Goal: Task Accomplishment & Management: Use online tool/utility

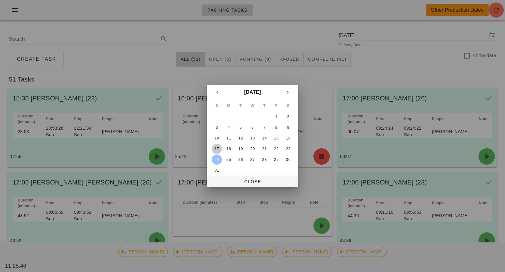
click at [219, 149] on div "17" at bounding box center [217, 149] width 10 height 4
click at [254, 181] on span "Close" at bounding box center [252, 181] width 81 height 5
type input "[DATE]"
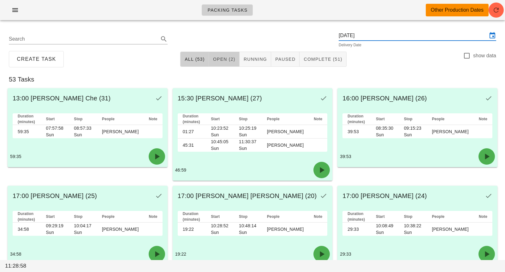
click at [226, 63] on button "Open (2)" at bounding box center [224, 59] width 31 height 15
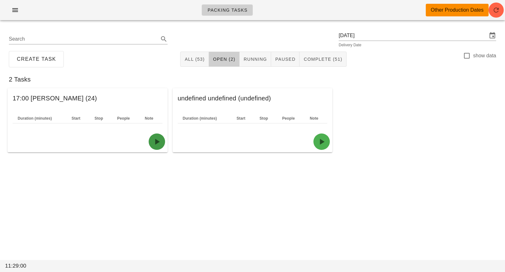
click at [159, 143] on icon "button" at bounding box center [157, 142] width 10 height 10
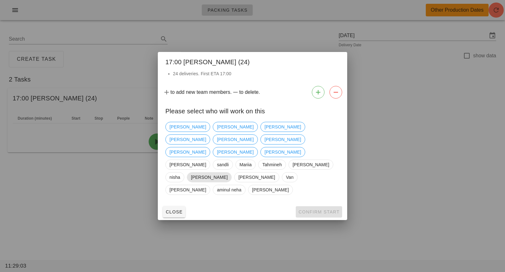
click at [203, 173] on span "[PERSON_NAME]" at bounding box center [209, 177] width 37 height 9
click at [304, 210] on span "Confirm Start" at bounding box center [318, 212] width 41 height 5
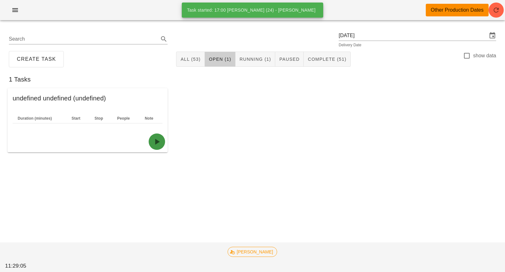
click at [157, 147] on button "button" at bounding box center [157, 142] width 16 height 16
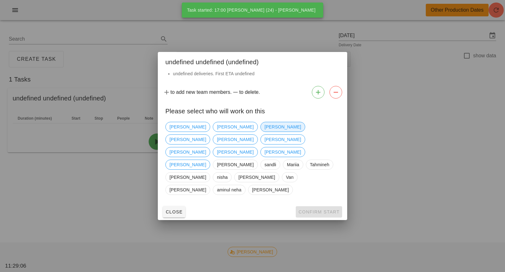
click at [264, 132] on span "[PERSON_NAME]" at bounding box center [282, 126] width 37 height 9
click at [309, 207] on button "Confirm Start" at bounding box center [318, 212] width 46 height 11
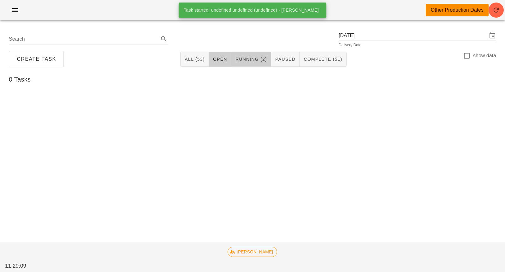
click at [256, 52] on button "Running (2)" at bounding box center [251, 59] width 40 height 15
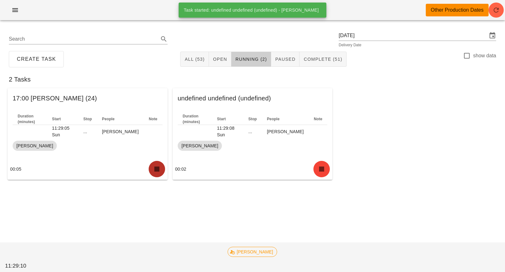
click at [155, 171] on icon "button" at bounding box center [157, 169] width 10 height 10
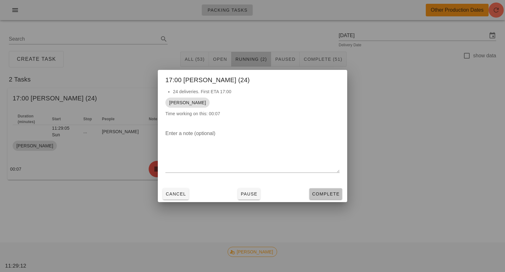
click at [311, 193] on button "Complete" at bounding box center [325, 194] width 33 height 11
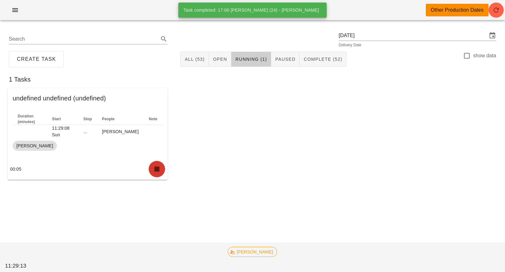
click at [160, 172] on icon "button" at bounding box center [157, 169] width 10 height 10
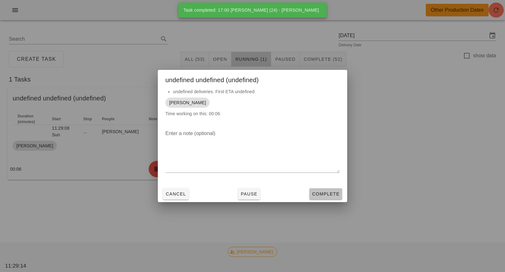
click at [311, 191] on button "Complete" at bounding box center [325, 194] width 33 height 11
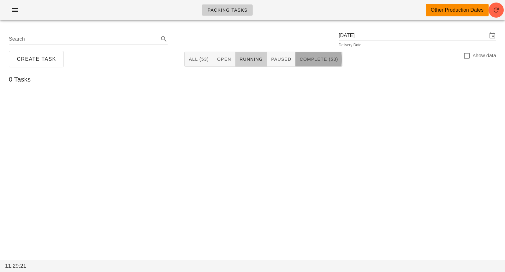
click at [308, 66] on button "Complete (53)" at bounding box center [318, 59] width 47 height 15
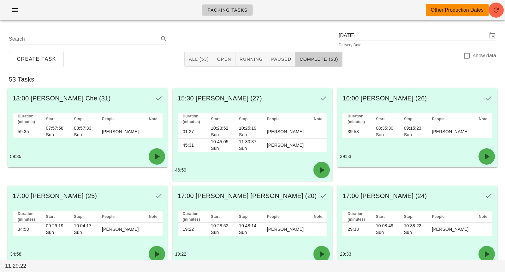
click at [478, 54] on label "show data" at bounding box center [484, 56] width 23 height 6
checkbox input "true"
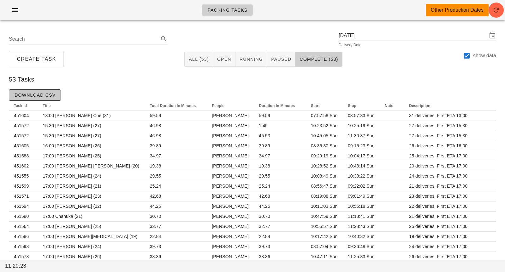
click at [50, 99] on button "Download CSV" at bounding box center [35, 95] width 52 height 11
click at [396, 38] on input "[DATE]" at bounding box center [412, 36] width 149 height 10
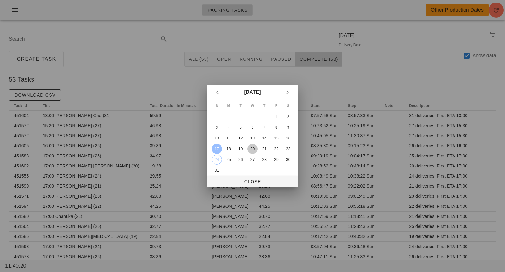
click at [250, 149] on div "20" at bounding box center [252, 149] width 10 height 4
click at [249, 184] on span "Close" at bounding box center [252, 181] width 81 height 5
type input "[DATE]"
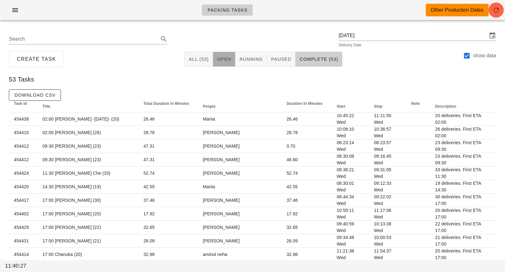
click at [226, 61] on span "Open" at bounding box center [224, 59] width 15 height 5
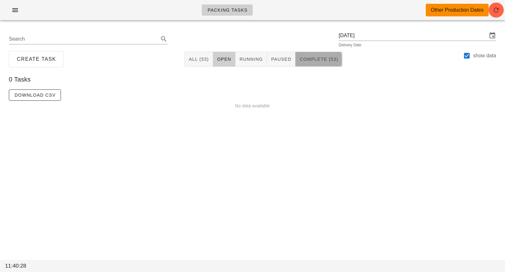
click at [310, 60] on span "Complete (53)" at bounding box center [318, 59] width 39 height 5
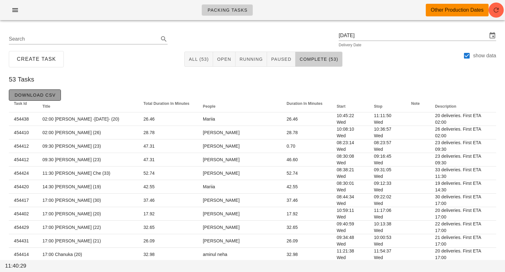
click at [15, 98] on span "Download CSV" at bounding box center [34, 95] width 41 height 5
click at [354, 39] on input "[DATE]" at bounding box center [412, 36] width 149 height 10
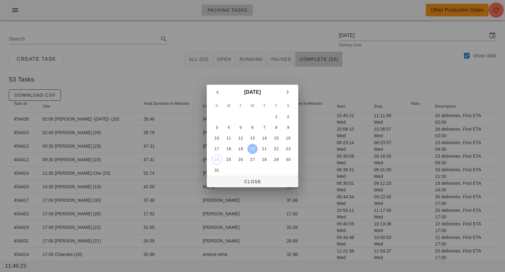
click at [409, 77] on div at bounding box center [252, 136] width 505 height 272
click at [280, 177] on button "Close" at bounding box center [252, 181] width 91 height 11
